Goal: Transaction & Acquisition: Purchase product/service

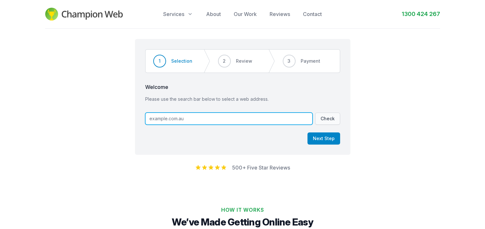
click at [193, 114] on input "text" at bounding box center [228, 119] width 167 height 12
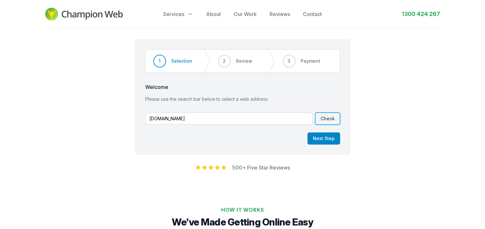
click at [324, 119] on button "Check" at bounding box center [327, 119] width 25 height 12
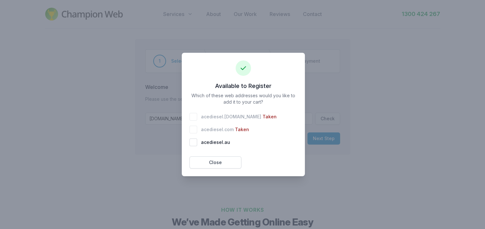
click at [159, 152] on div at bounding box center [242, 114] width 485 height 229
click at [206, 161] on button "Close" at bounding box center [215, 163] width 52 height 12
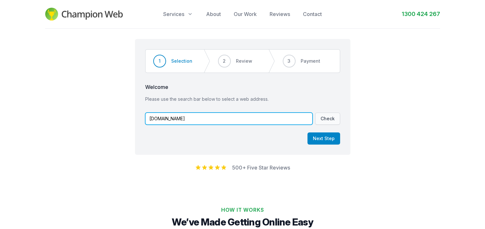
click at [169, 117] on input "[DOMAIN_NAME]" at bounding box center [228, 119] width 167 height 12
type input "[DOMAIN_NAME]"
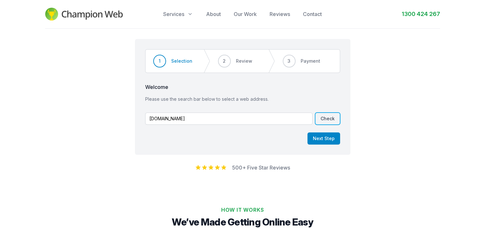
click at [323, 118] on button "Check" at bounding box center [327, 119] width 25 height 12
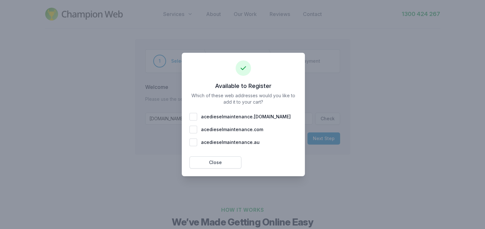
click at [220, 115] on span "acedieselmaintenance . [DOMAIN_NAME]" at bounding box center [246, 117] width 90 height 6
checkbox input "true"
click at [259, 165] on button "Add 1 To Cart" at bounding box center [271, 163] width 52 height 12
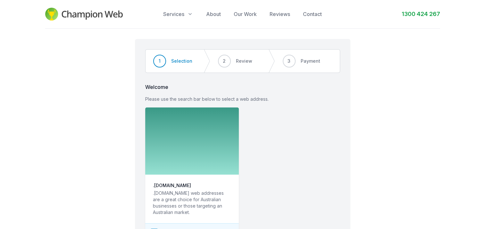
scroll to position [96, 0]
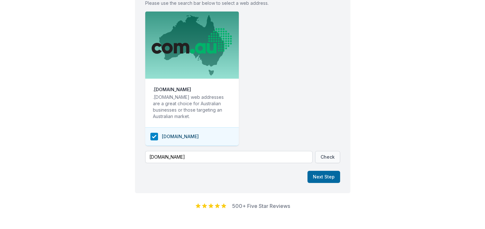
click at [324, 178] on button "Next Step" at bounding box center [323, 177] width 33 height 12
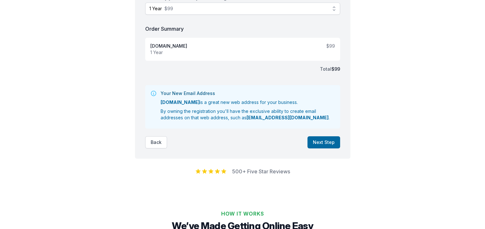
scroll to position [29, 0]
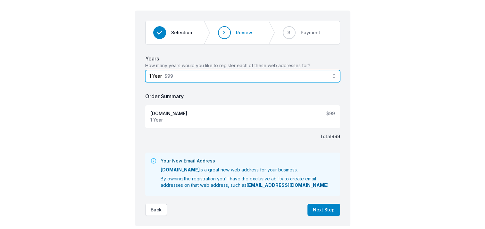
click at [262, 78] on span "1 Year $99" at bounding box center [237, 76] width 177 height 6
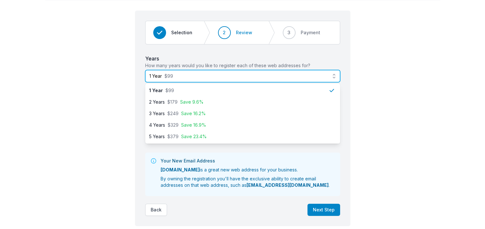
click at [263, 78] on span "1 Year $99" at bounding box center [237, 76] width 177 height 6
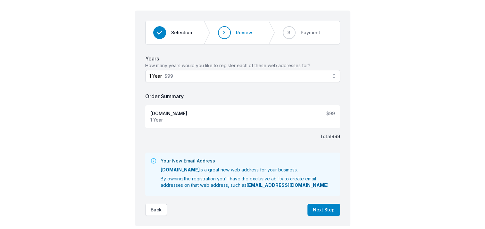
click at [119, 118] on div "Step 2 of 3 Step 1 Step 2 Step 3 Selection 2 Review 3 Payment Years How many ye…" at bounding box center [242, 115] width 485 height 231
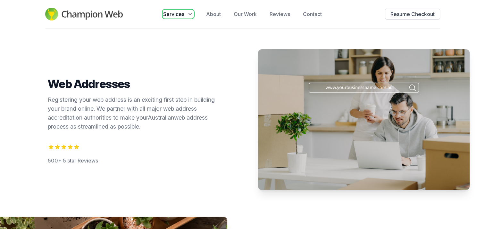
click at [180, 16] on span "Services" at bounding box center [173, 14] width 21 height 8
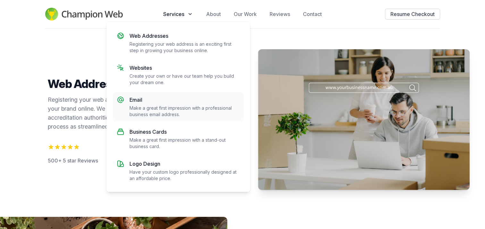
click at [175, 105] on p "Make a great first impression with a professional business email address." at bounding box center [184, 111] width 110 height 13
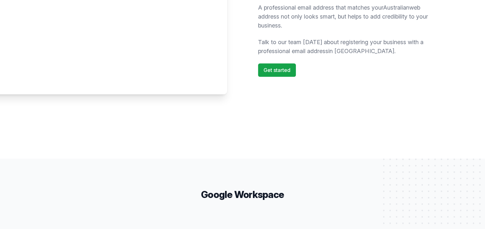
scroll to position [288, 0]
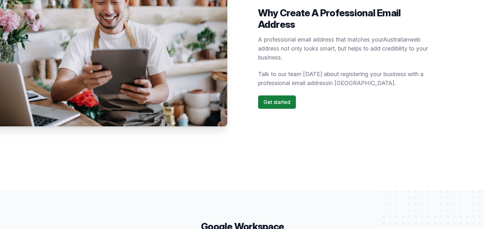
click at [283, 103] on link "Get started" at bounding box center [277, 101] width 38 height 13
